Goal: Transaction & Acquisition: Purchase product/service

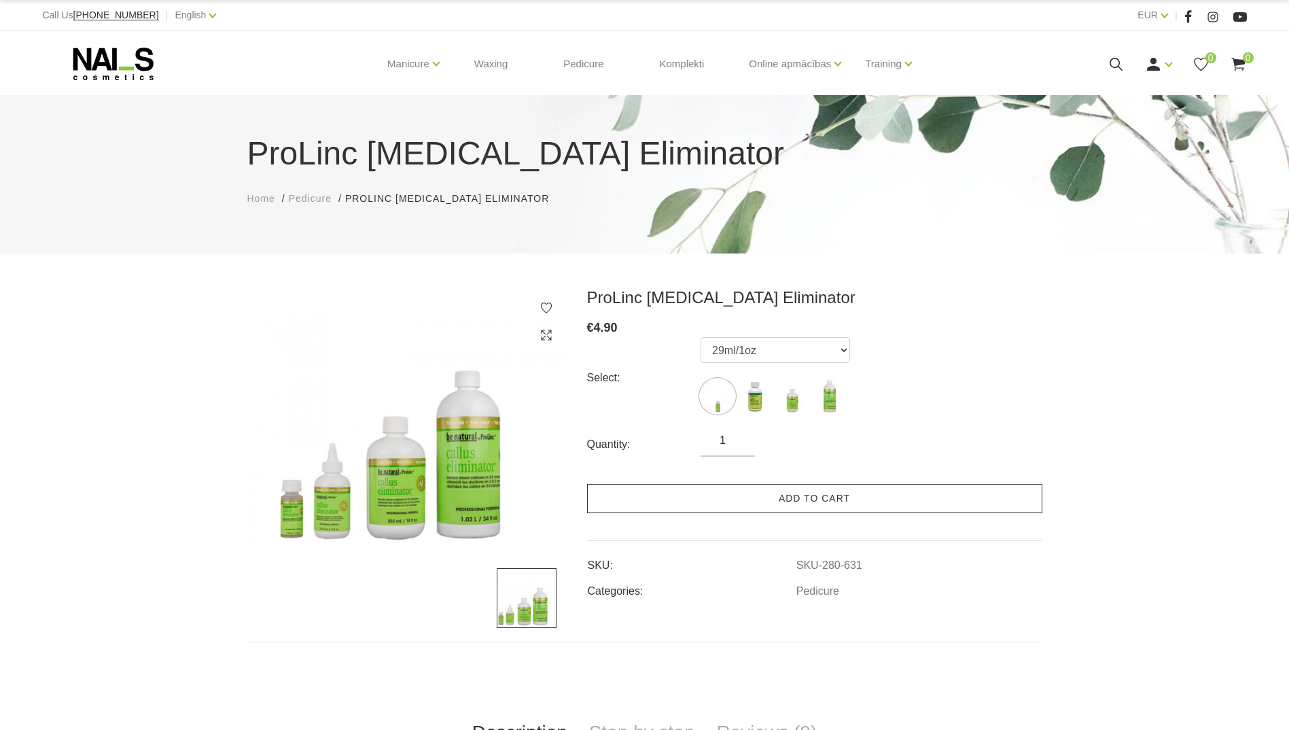
click at [833, 504] on link "Add to cart" at bounding box center [814, 498] width 455 height 29
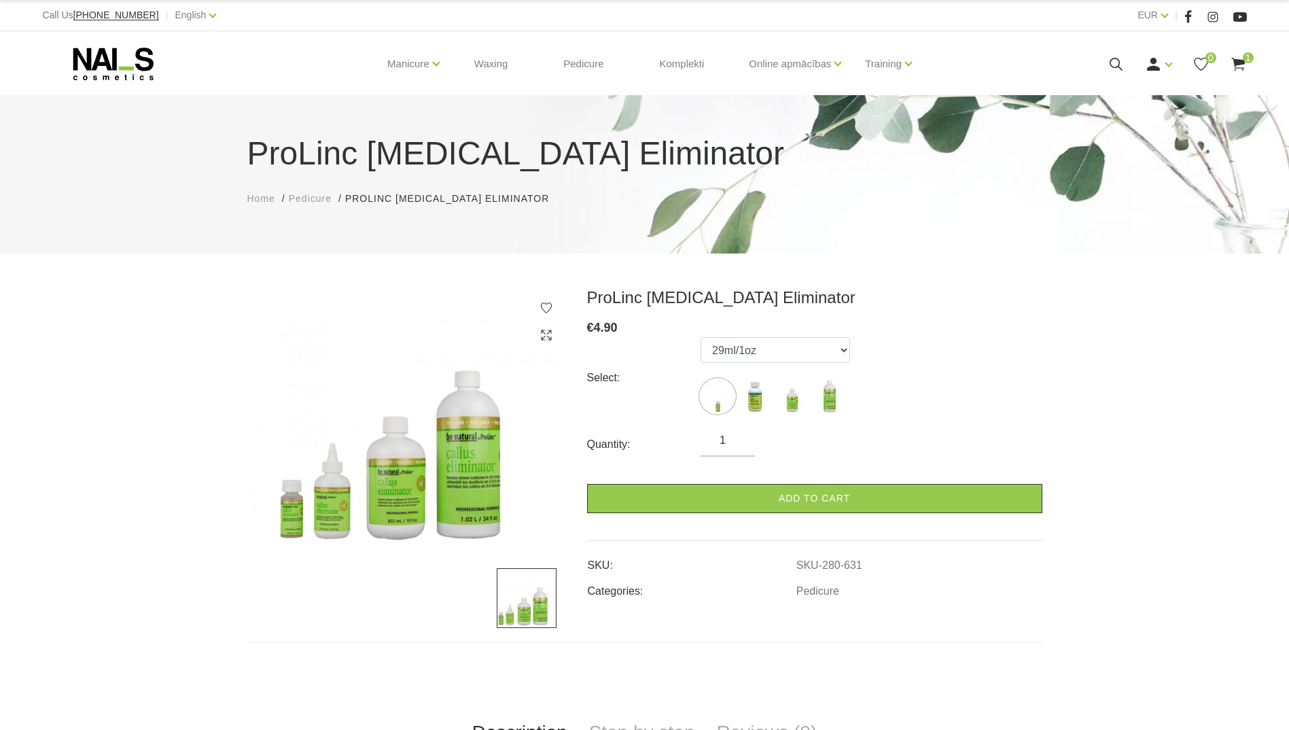
click at [1238, 63] on use at bounding box center [1238, 64] width 14 height 13
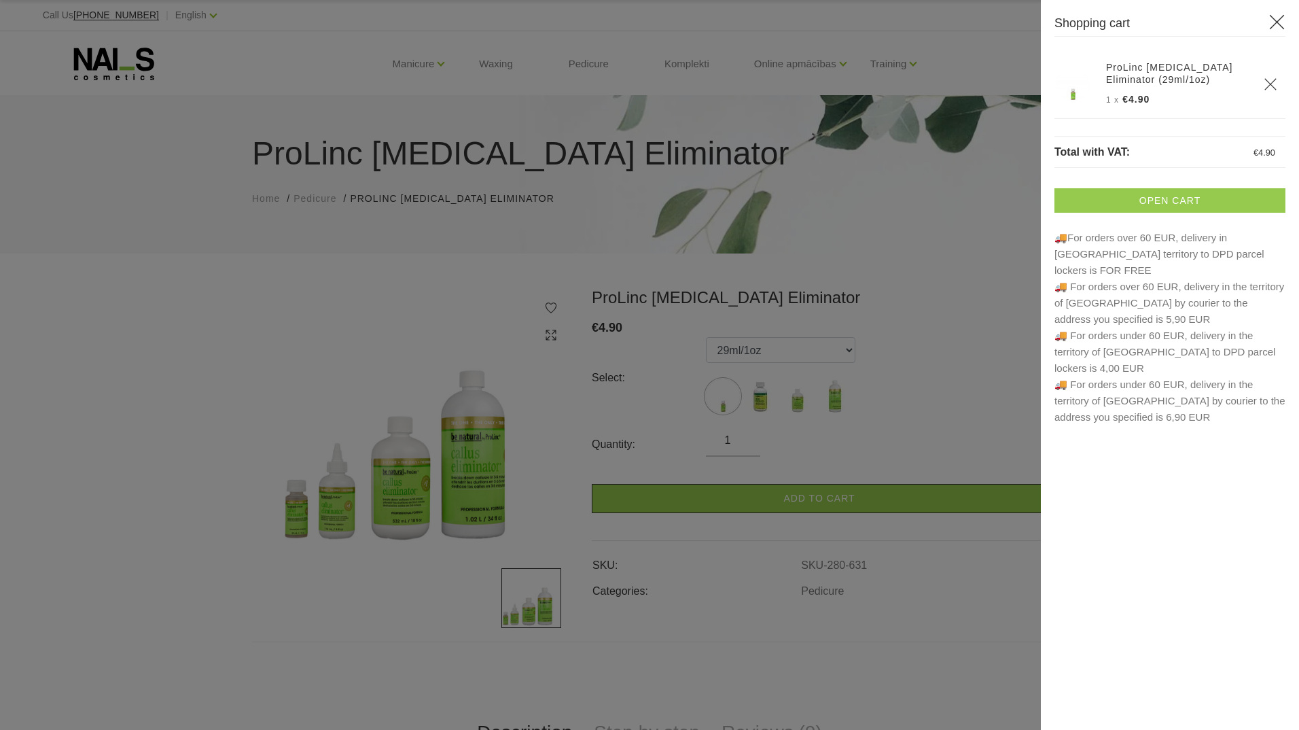
click at [1177, 198] on link "Open cart" at bounding box center [1170, 200] width 231 height 24
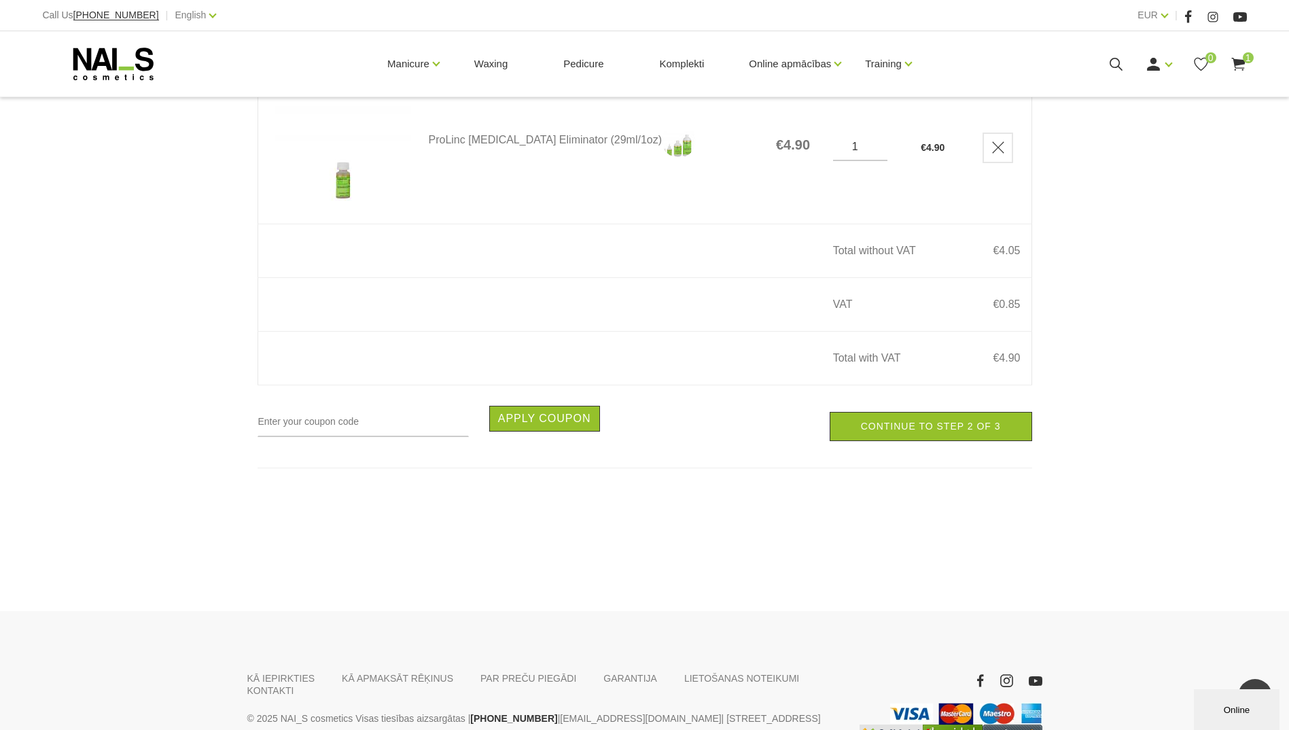
scroll to position [136, 0]
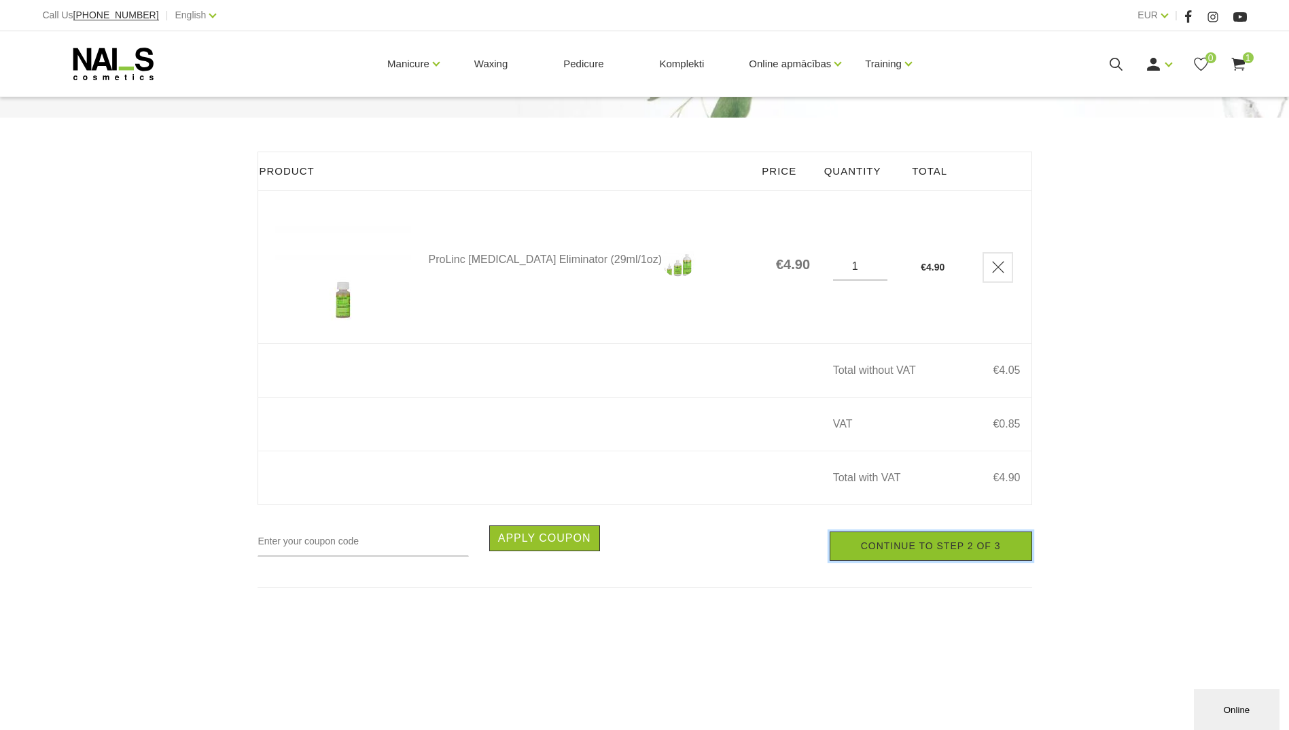
click at [936, 555] on link "Continue to step 2 of 3" at bounding box center [931, 545] width 203 height 29
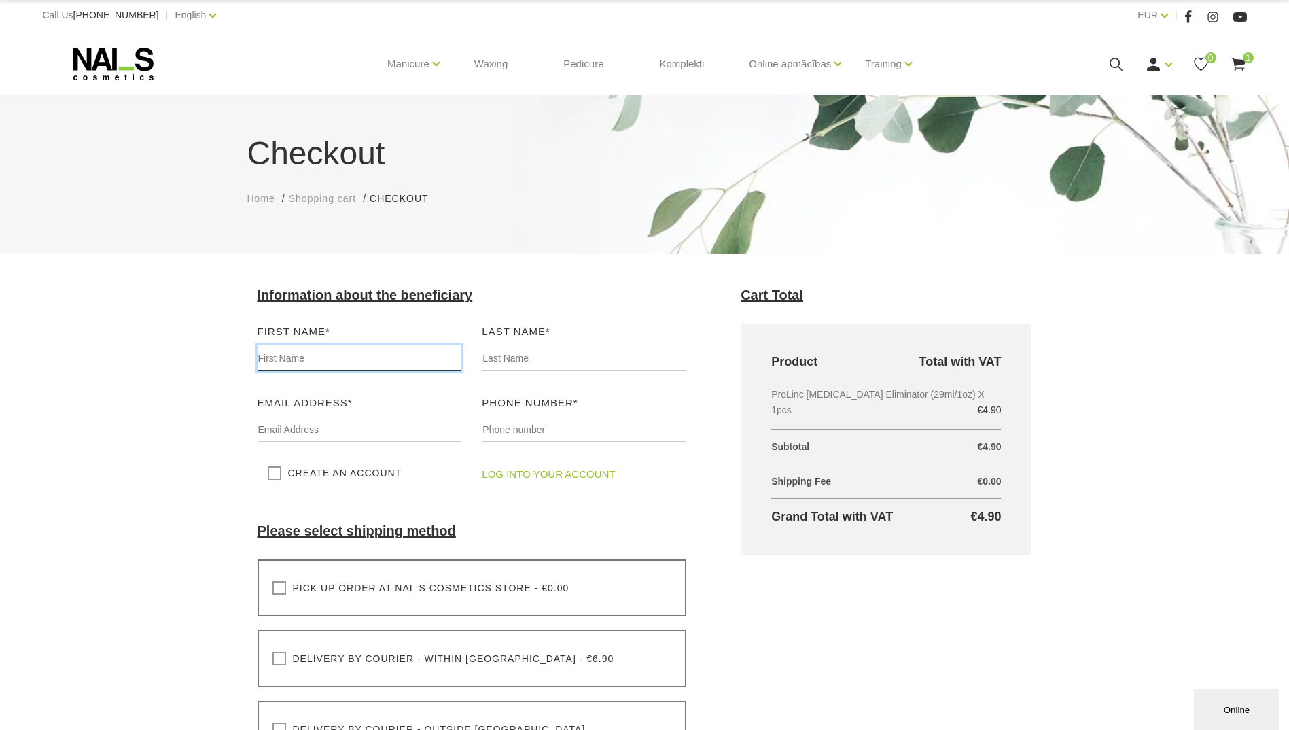
click at [322, 360] on input "text" at bounding box center [360, 358] width 205 height 26
type input "Sergejs"
type input "Ivanovs"
type input "papakarlito93@gmail.com"
type input "29628923"
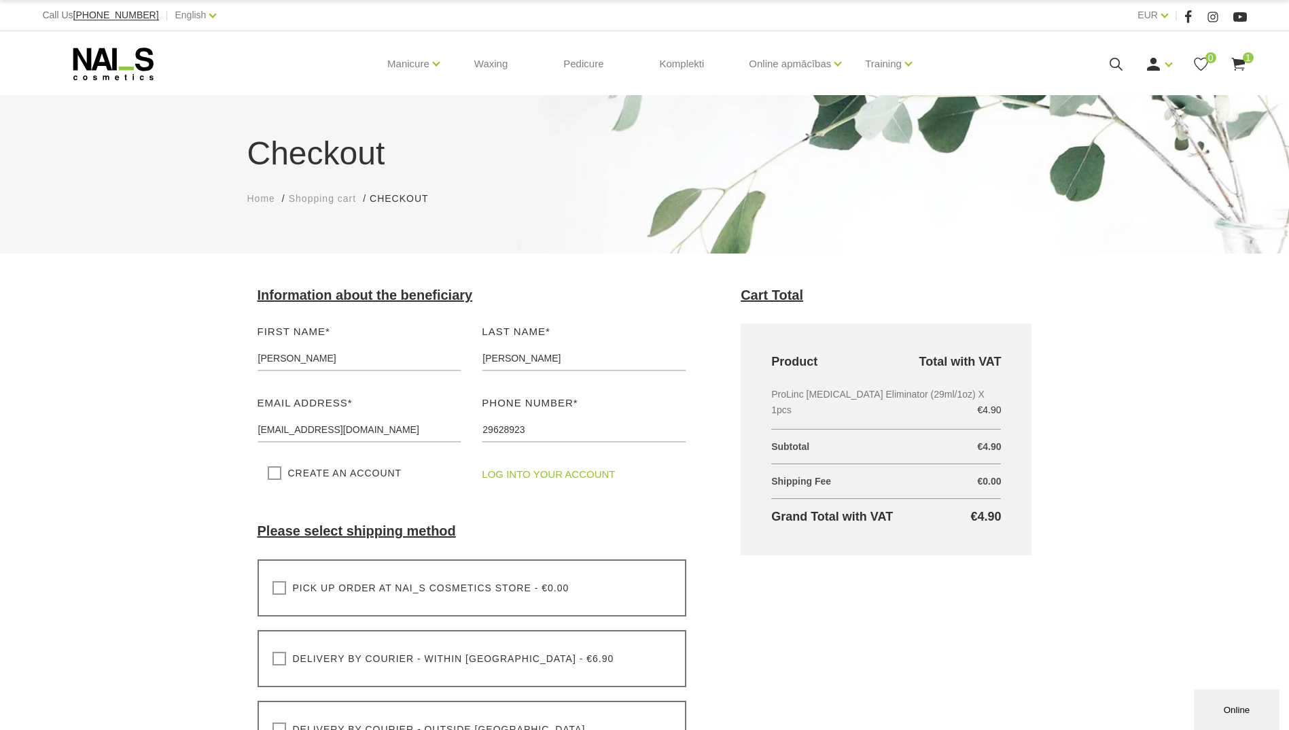
click at [281, 591] on label "Pick up order at NAI_S cosmetics store - €0.00" at bounding box center [421, 588] width 297 height 14
click at [0, 0] on input "Pick up order at NAI_S cosmetics store - €0.00" at bounding box center [0, 0] width 0 height 0
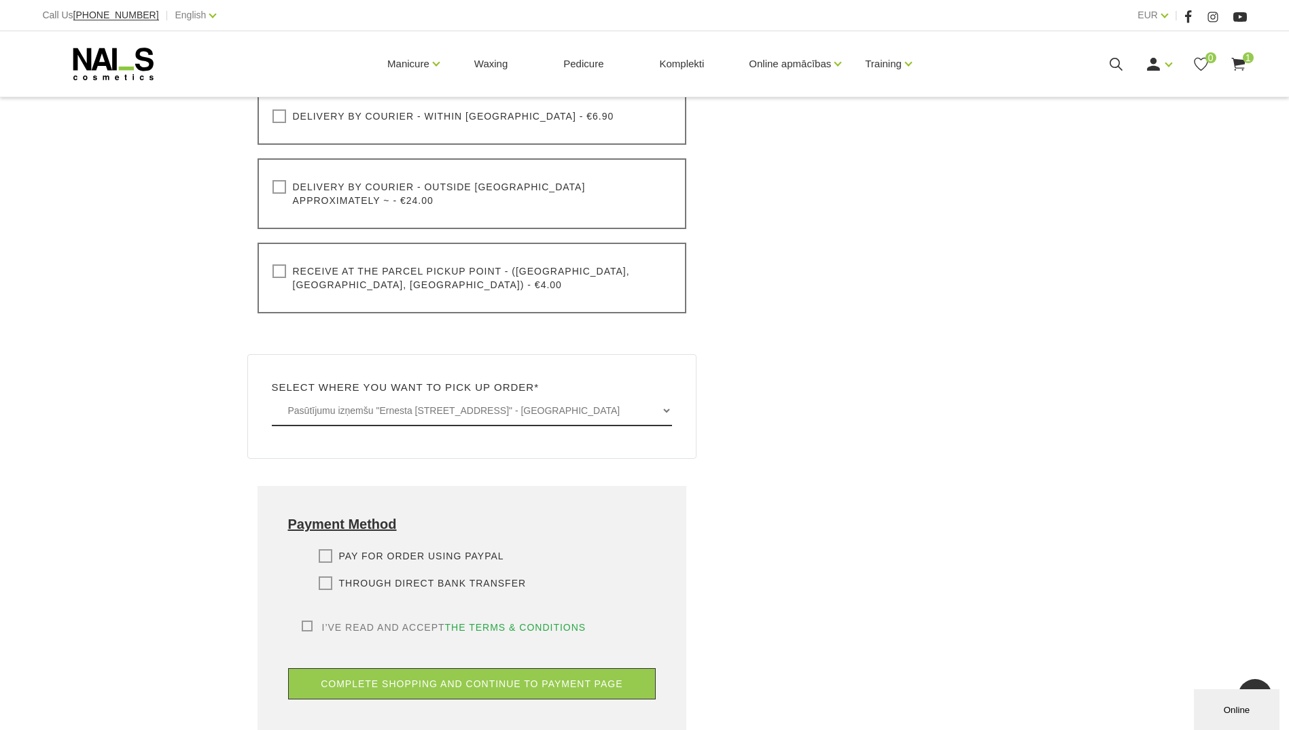
scroll to position [544, 0]
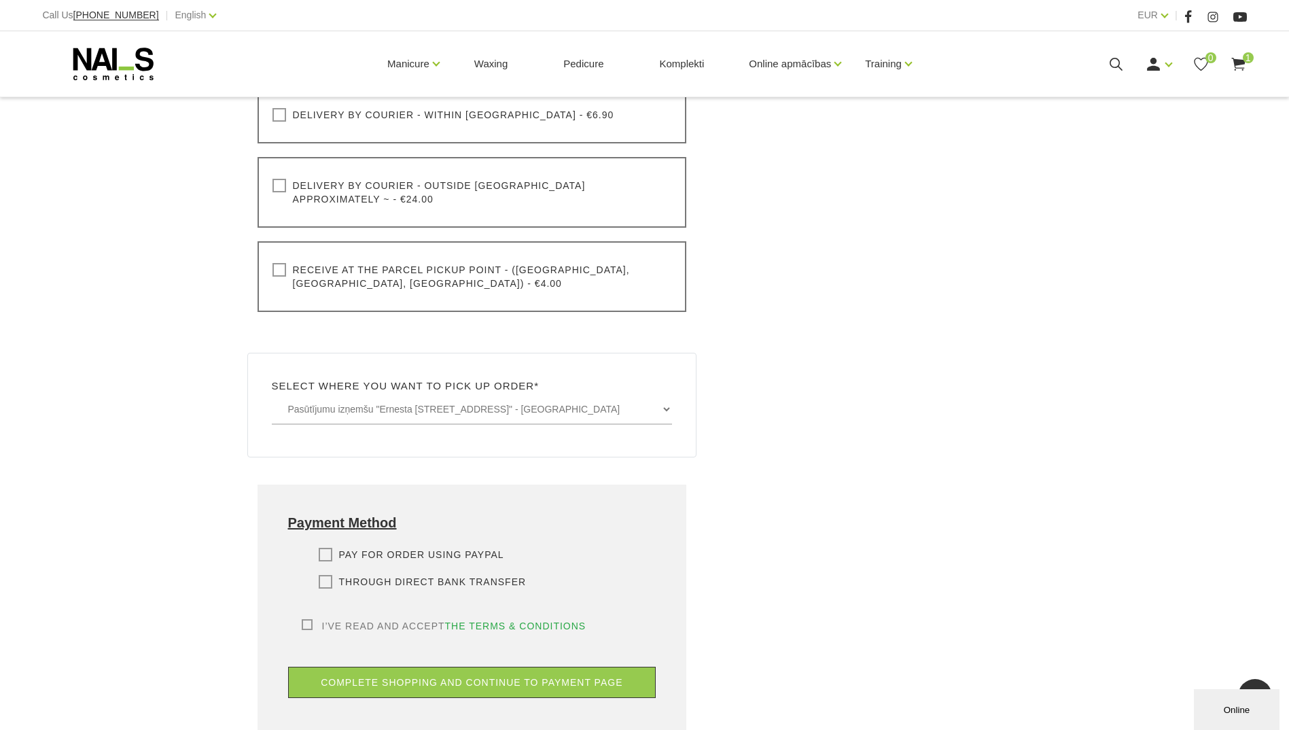
click at [302, 619] on label "I’ve read and accept the terms & conditions" at bounding box center [444, 626] width 285 height 14
click at [0, 0] on input "I’ve read and accept the terms & conditions" at bounding box center [0, 0] width 0 height 0
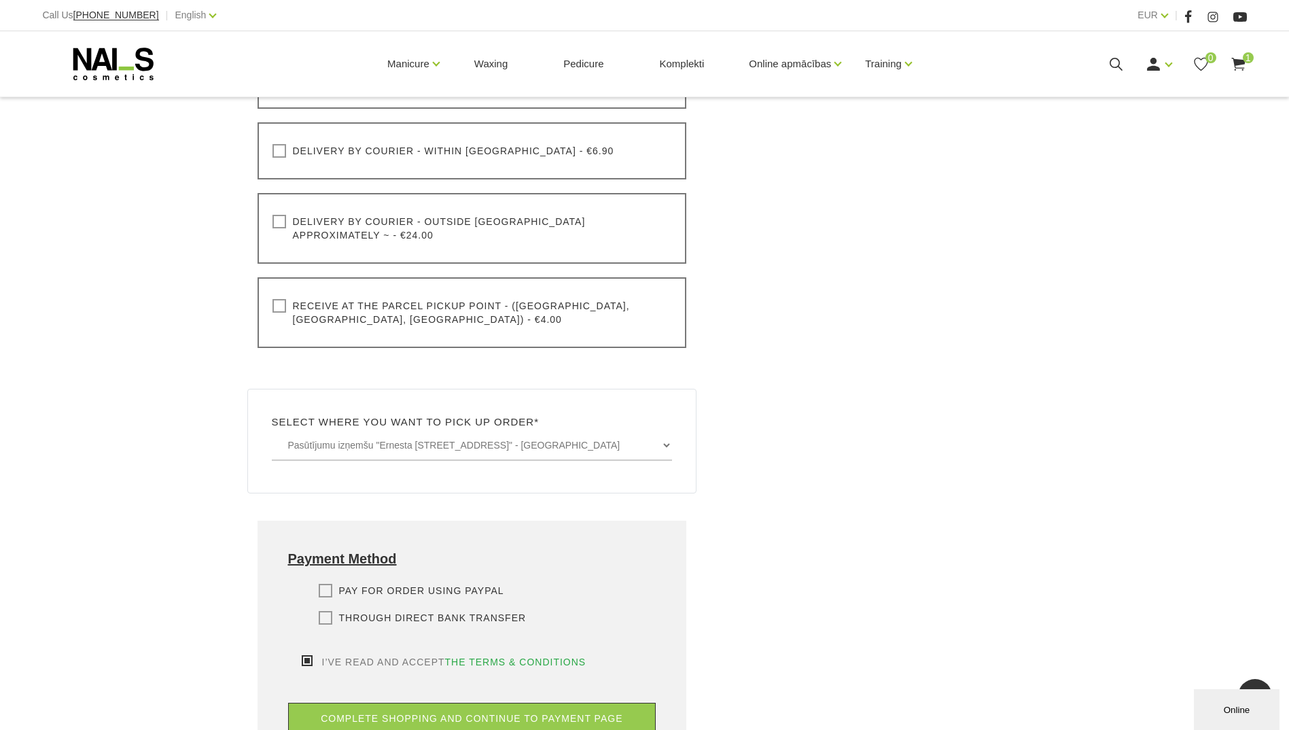
scroll to position [514, 0]
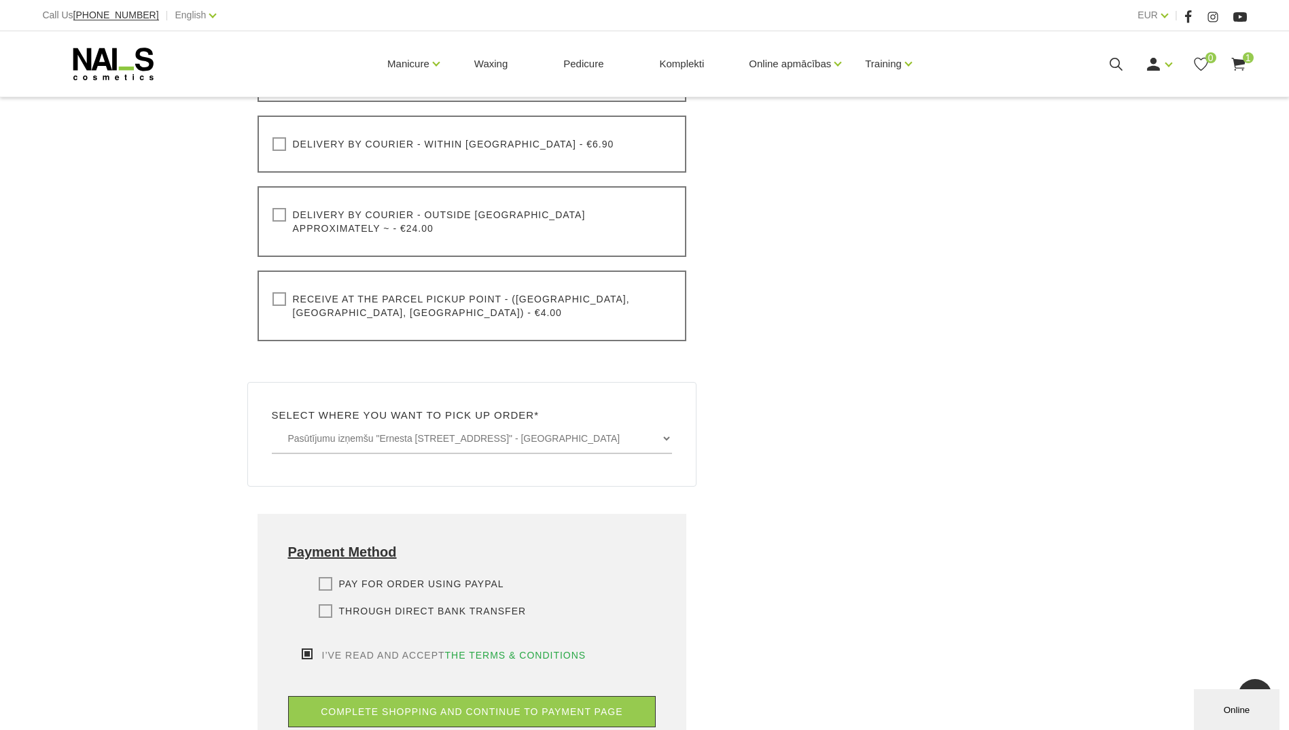
click at [327, 577] on label "Pay for order using PayPal" at bounding box center [412, 584] width 186 height 14
click at [0, 0] on input "Pay for order using PayPal" at bounding box center [0, 0] width 0 height 0
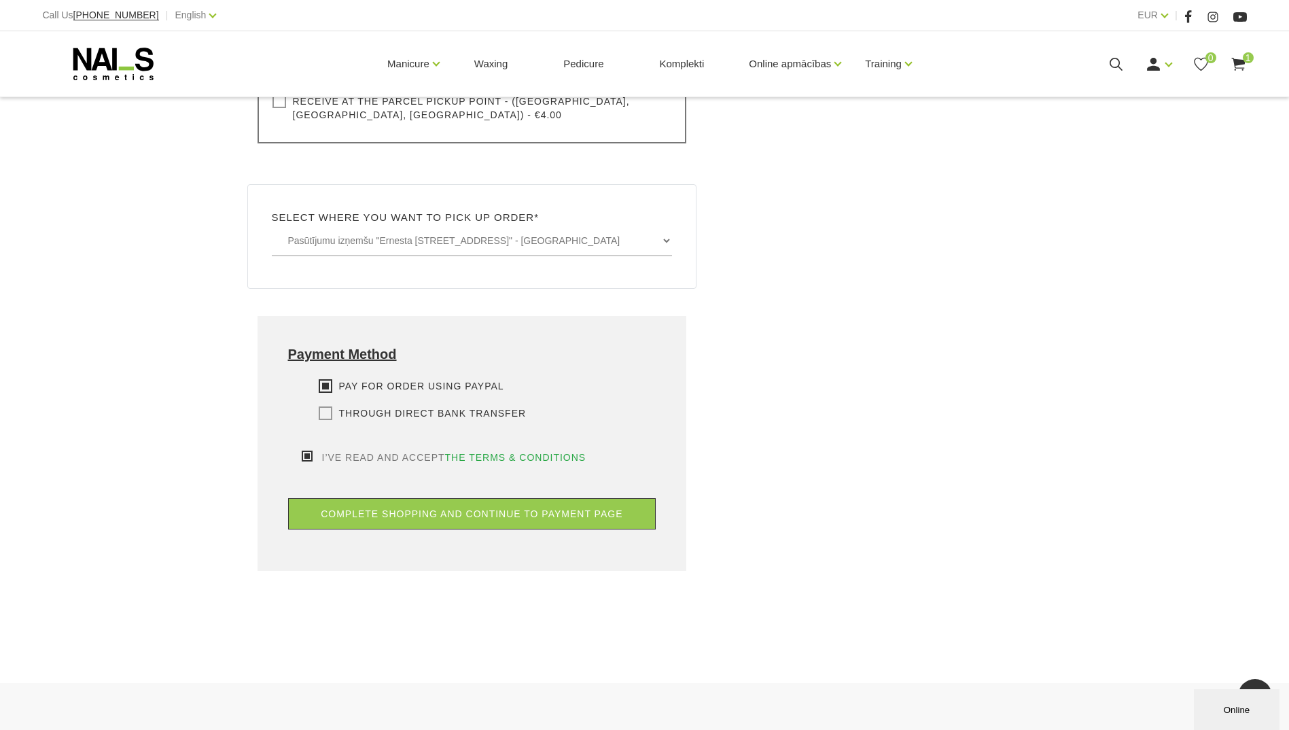
scroll to position [718, 0]
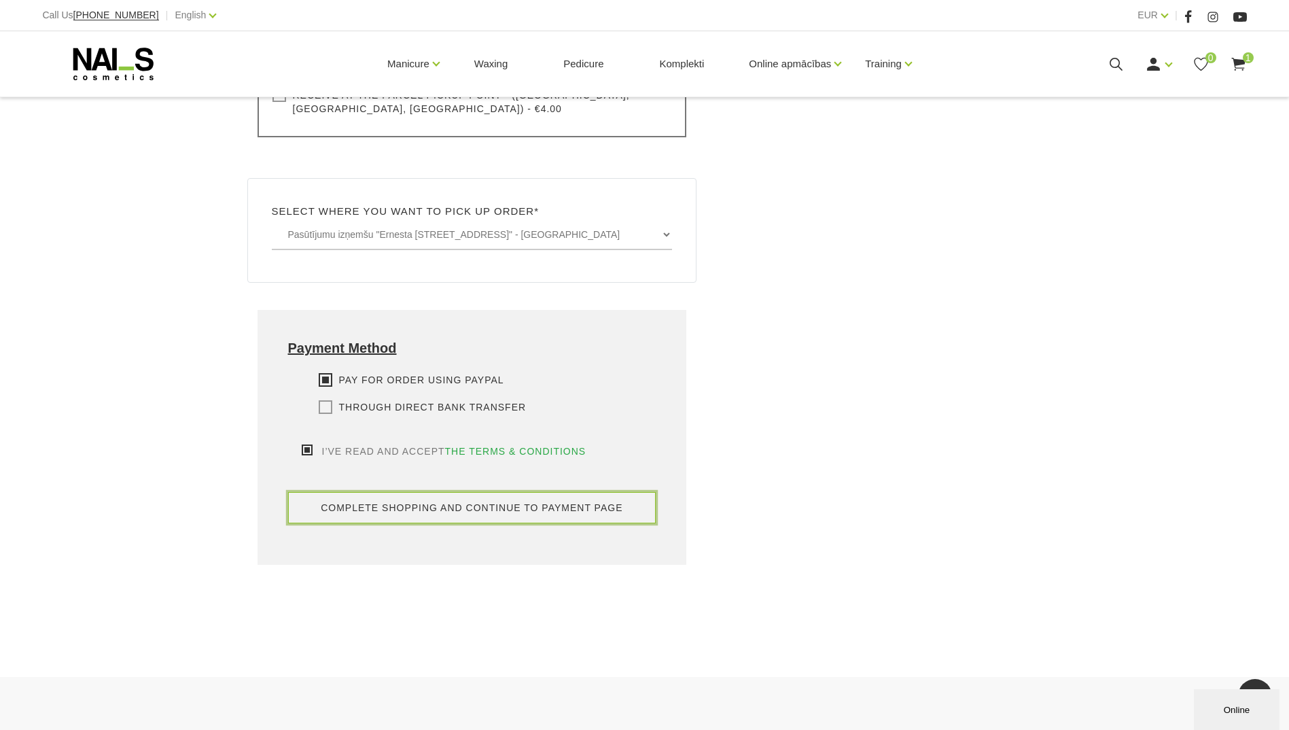
click at [494, 496] on button "complete shopping and continue to payment page" at bounding box center [472, 507] width 368 height 31
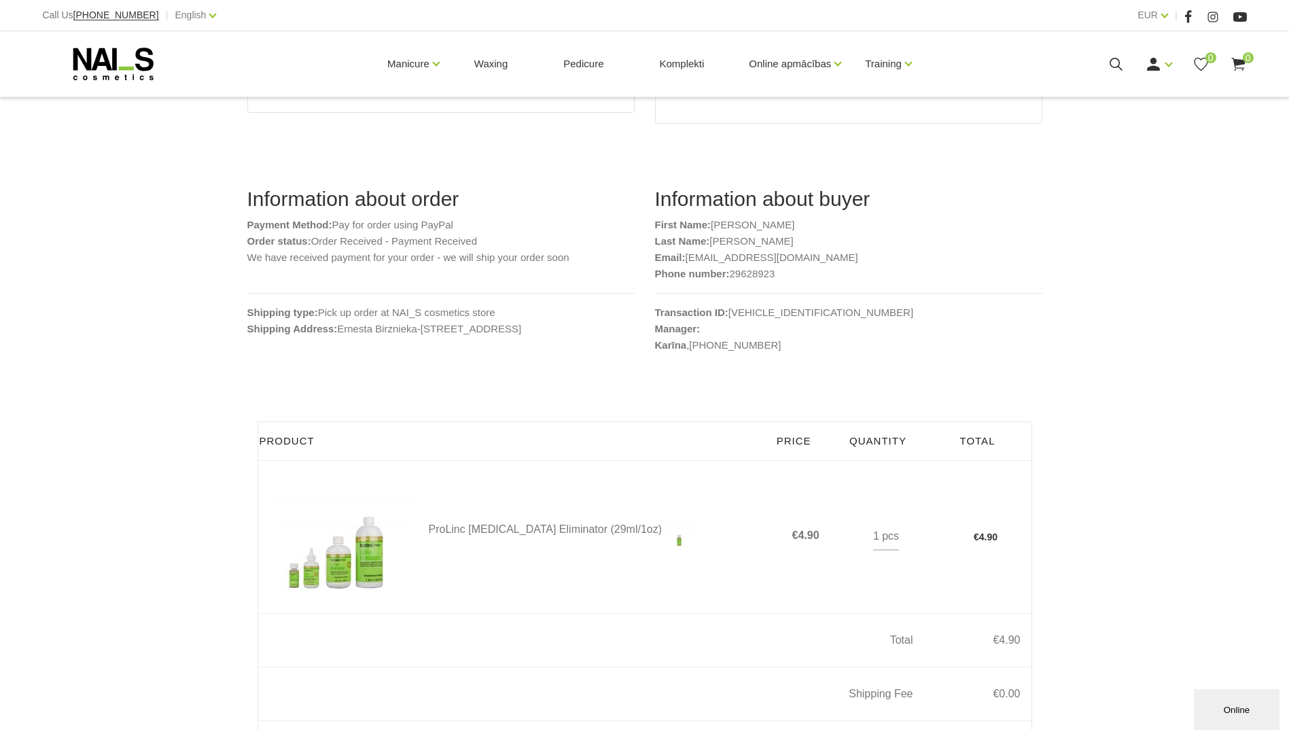
scroll to position [204, 0]
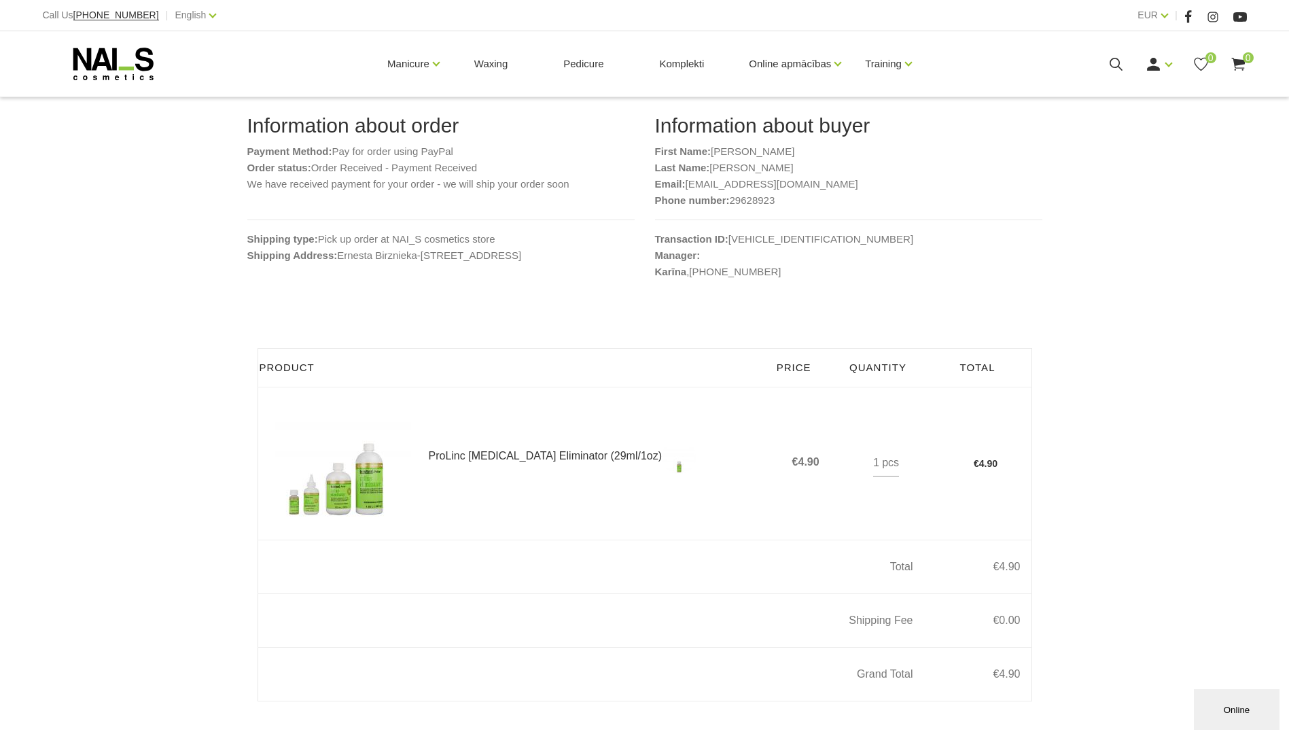
click at [536, 455] on link "ProLinc Callus Eliminator (29ml/1oz)" at bounding box center [598, 457] width 339 height 34
